Goal: Transaction & Acquisition: Purchase product/service

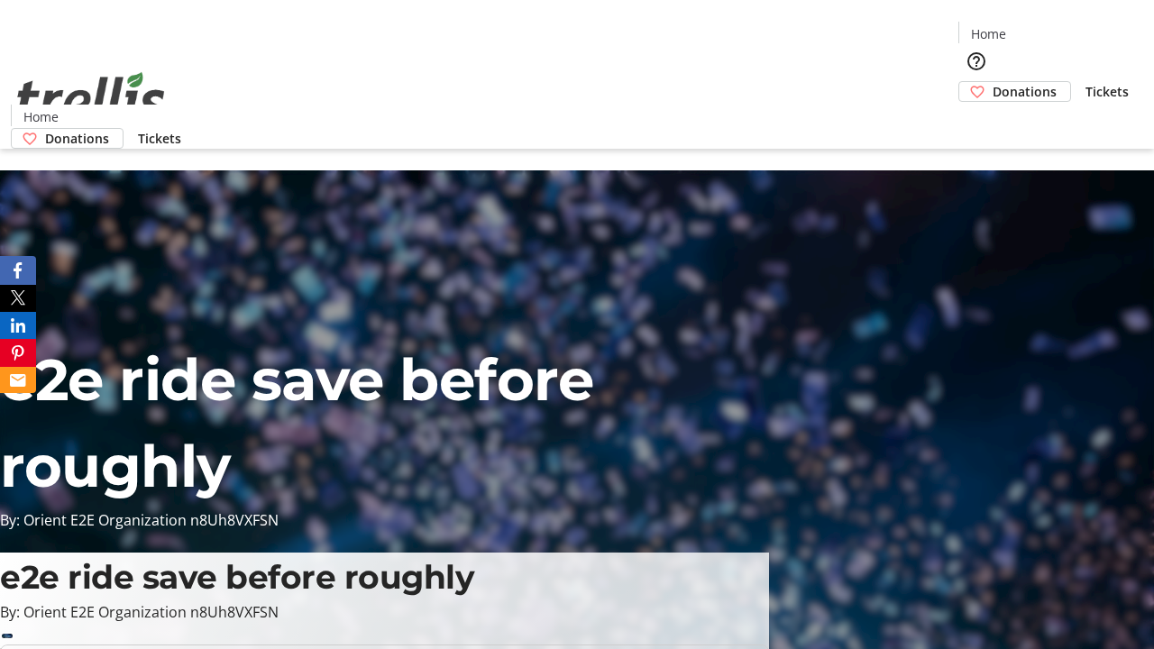
click at [992, 82] on span "Donations" at bounding box center [1024, 91] width 64 height 19
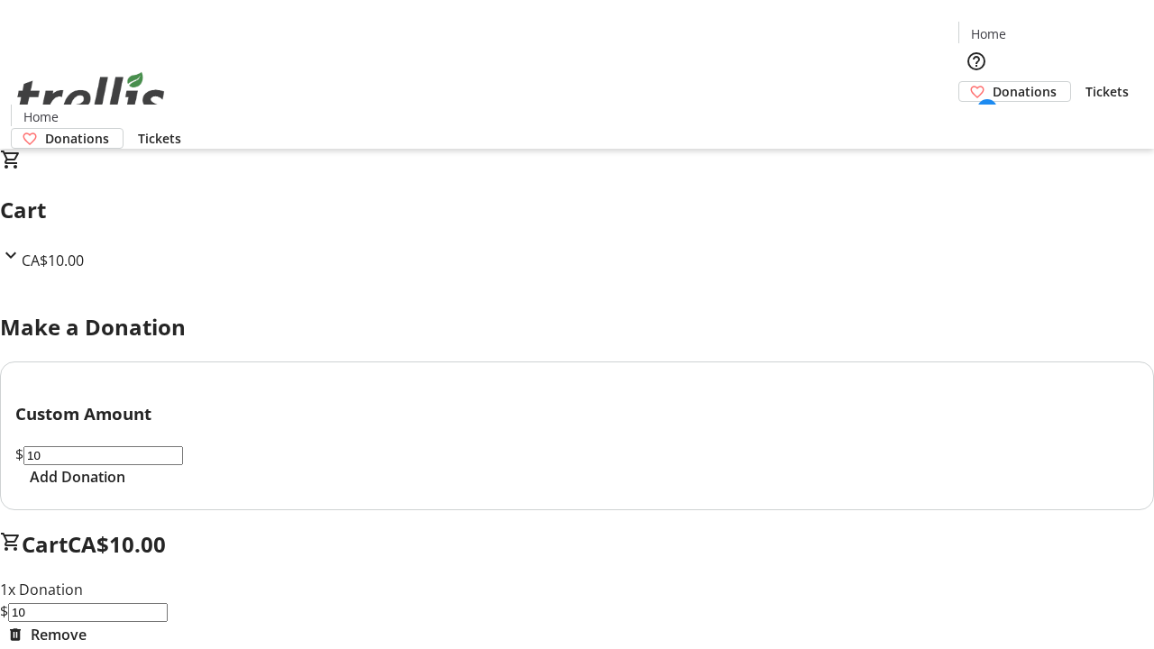
select select "CA"
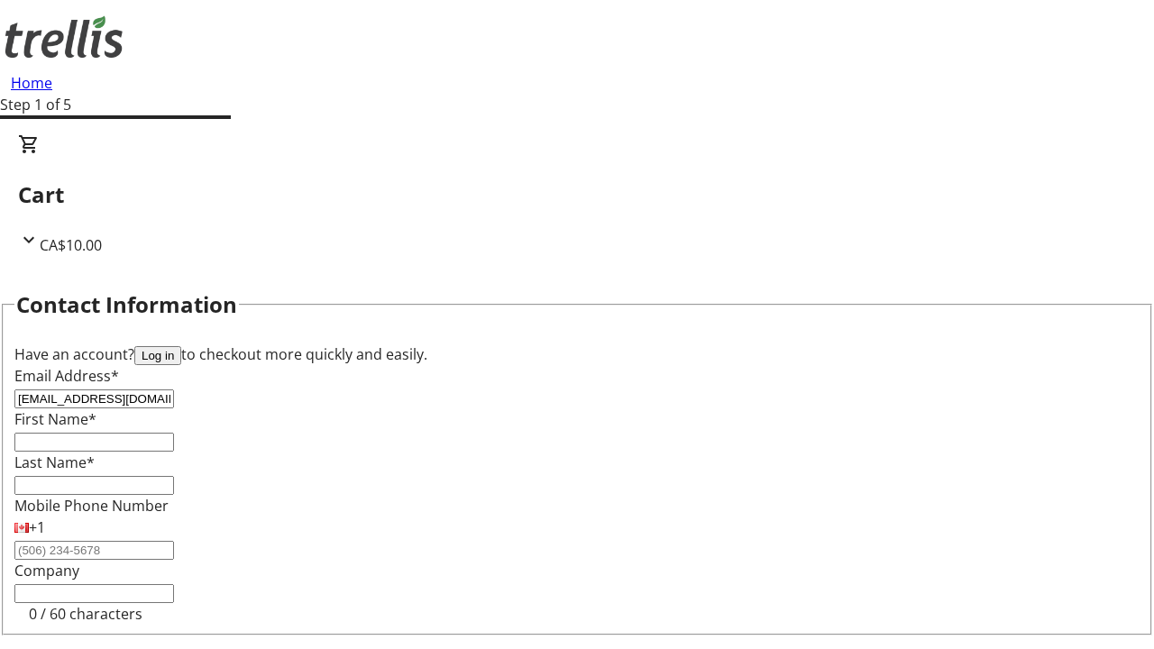
type input "[EMAIL_ADDRESS][DOMAIN_NAME]"
type input "[GEOGRAPHIC_DATA]"
type input "[PERSON_NAME]"
type input "[STREET_ADDRESS][PERSON_NAME]"
type input "Kelowna"
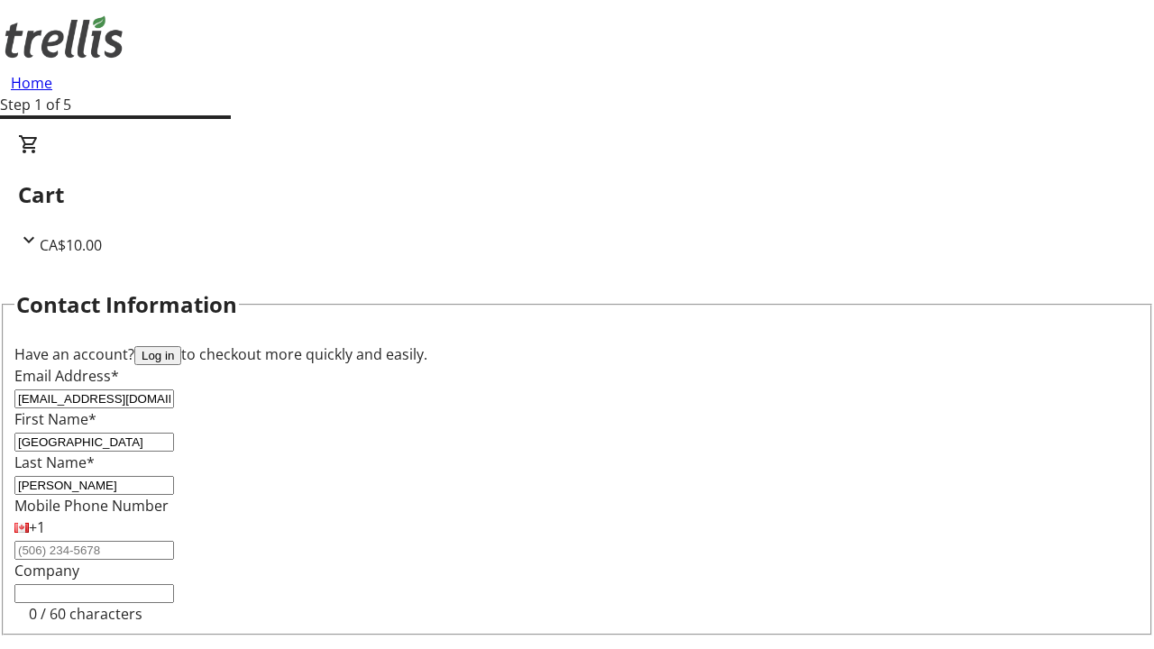
scroll to position [242, 0]
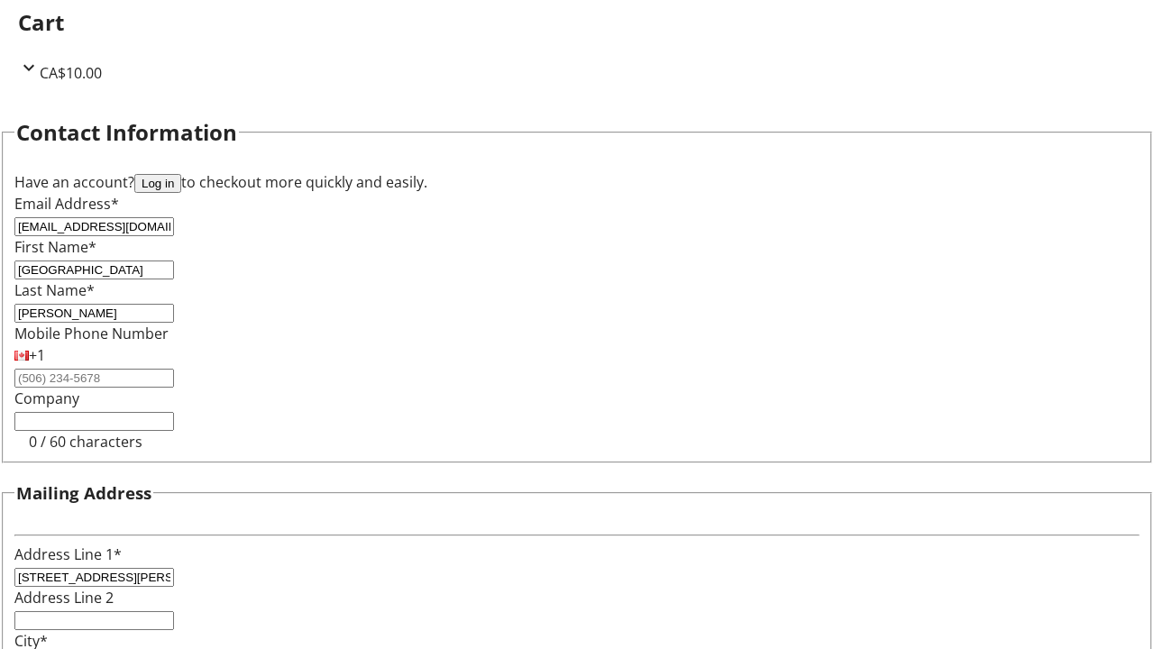
select select "BC"
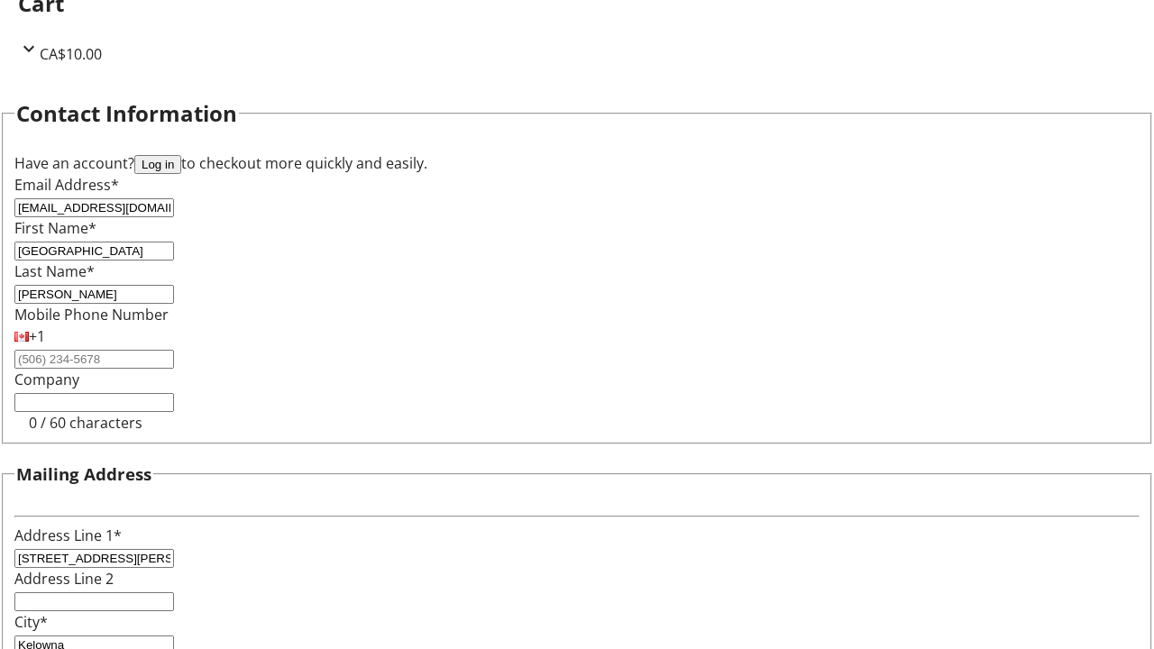
type input "Kelowna"
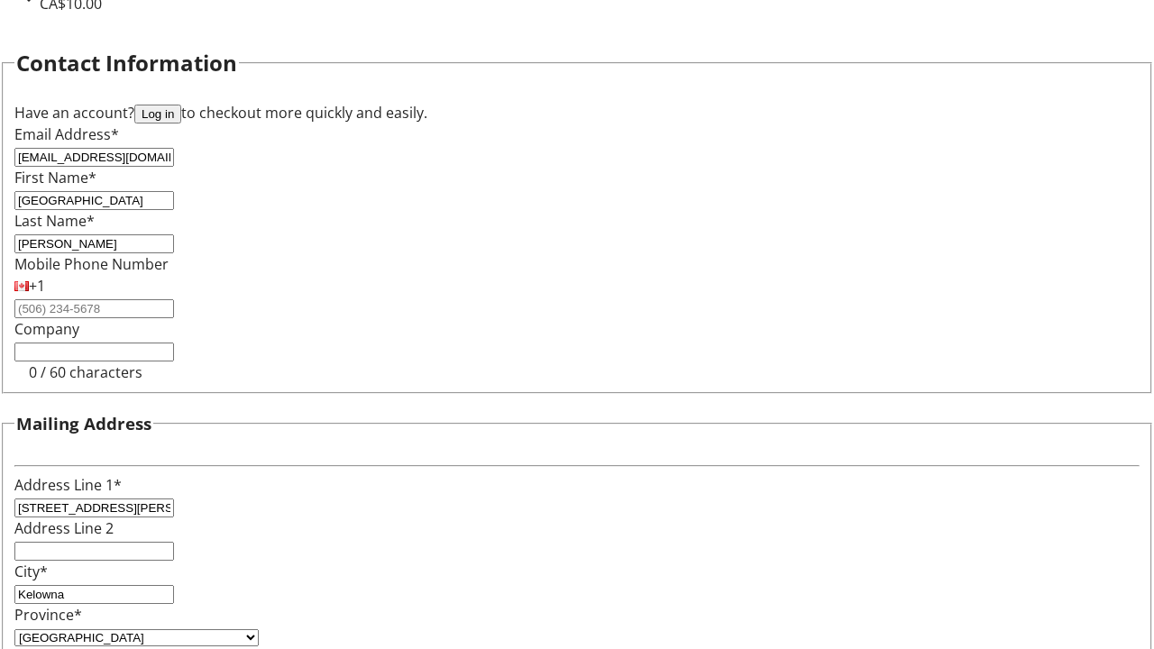
type input "V1Y 0C2"
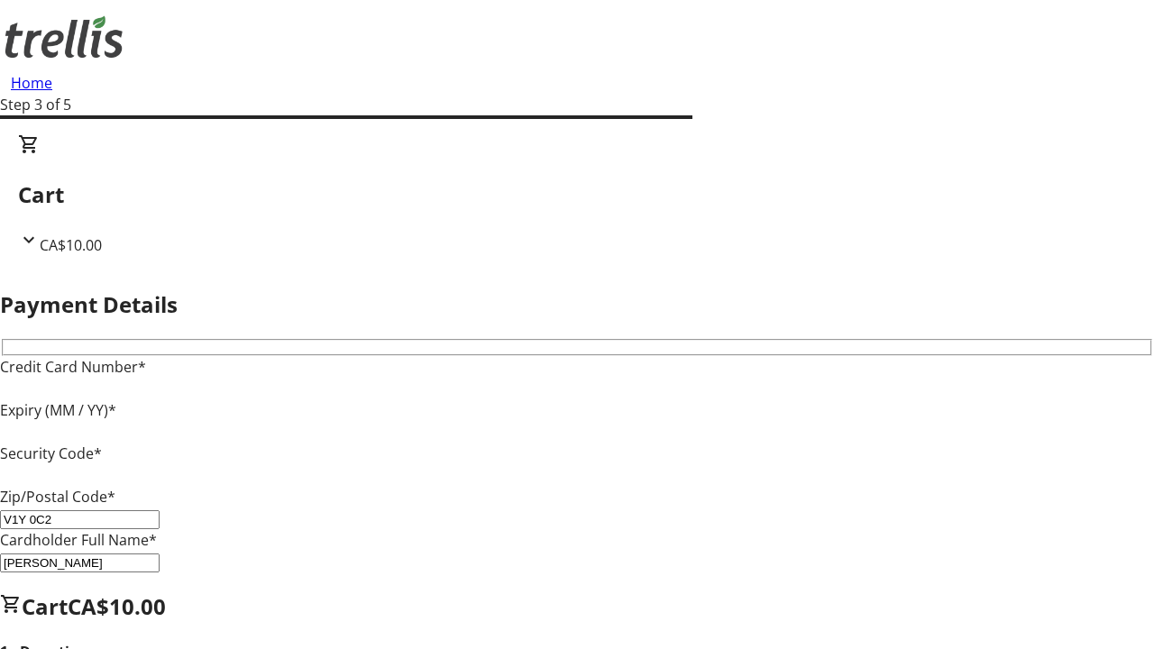
type input "V1Y 0C2"
